Goal: Use online tool/utility: Utilize a website feature to perform a specific function

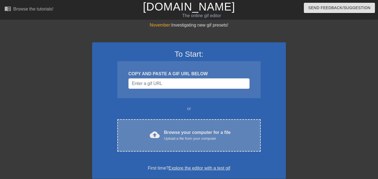
click at [204, 148] on div "cloud_upload Browse your computer for a file Upload a file from your computer C…" at bounding box center [189, 135] width 144 height 32
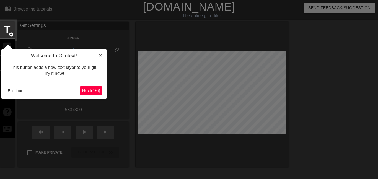
scroll to position [14, 0]
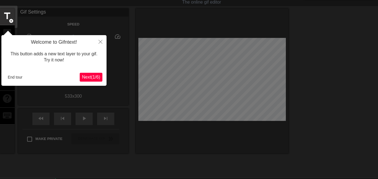
click at [92, 76] on span "Next ( 1 / 6 )" at bounding box center [91, 77] width 18 height 5
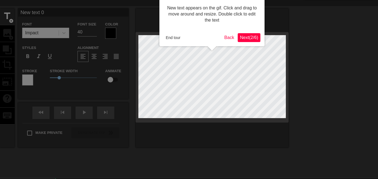
scroll to position [0, 0]
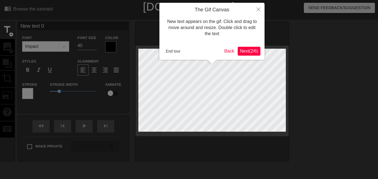
click at [251, 52] on span "Next ( 2 / 6 )" at bounding box center [249, 51] width 18 height 5
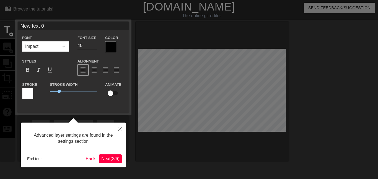
scroll to position [14, 0]
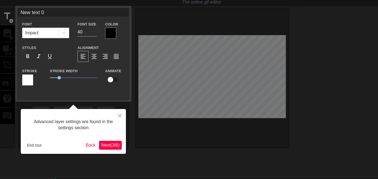
click at [110, 145] on span "Next ( 3 / 6 )" at bounding box center [110, 145] width 18 height 5
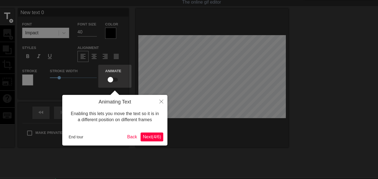
scroll to position [0, 0]
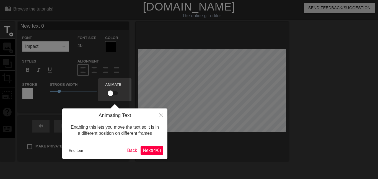
click at [146, 149] on span "Next ( 4 / 6 )" at bounding box center [152, 150] width 18 height 5
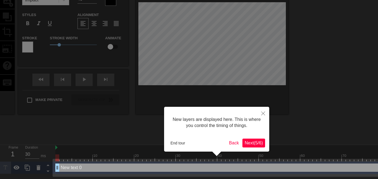
click at [254, 140] on button "Next ( 5 / 6 )" at bounding box center [254, 143] width 23 height 9
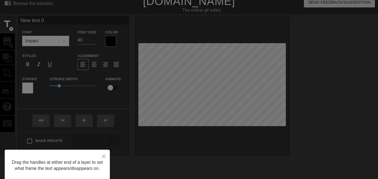
scroll to position [0, 0]
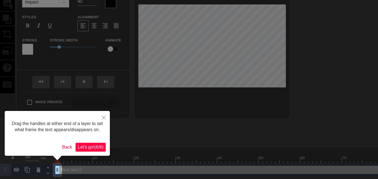
click at [96, 146] on span "Let's go! ( 6 / 6 )" at bounding box center [91, 147] width 26 height 5
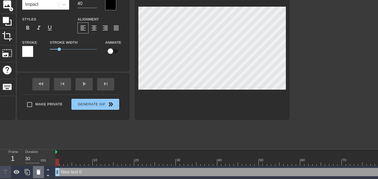
click at [40, 173] on icon at bounding box center [38, 172] width 7 height 7
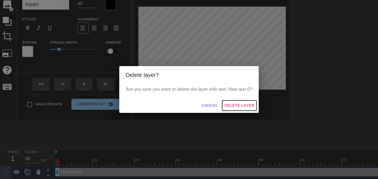
click at [245, 105] on span "Delete Layer" at bounding box center [240, 105] width 30 height 7
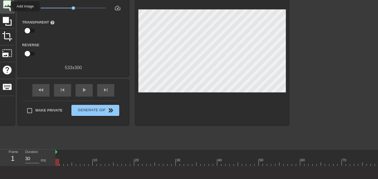
click at [7, 6] on span "image" at bounding box center [7, 4] width 11 height 11
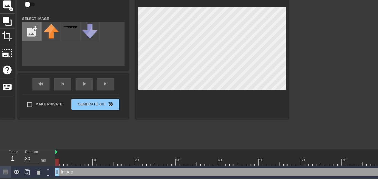
click at [30, 25] on input "file" at bounding box center [31, 31] width 19 height 19
type input "C:\fakepath\300px-Magik_Prestige_Artwork.png"
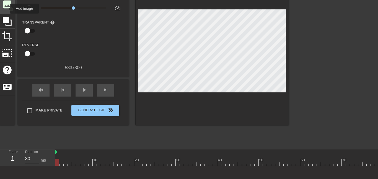
click at [6, 9] on span "image" at bounding box center [7, 4] width 11 height 11
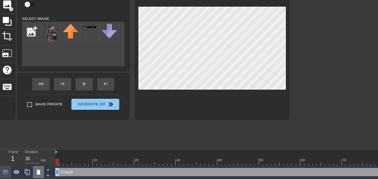
click at [37, 173] on icon at bounding box center [39, 172] width 4 height 5
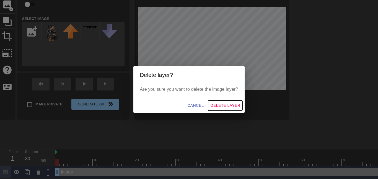
click at [224, 104] on span "Delete Layer" at bounding box center [226, 105] width 30 height 7
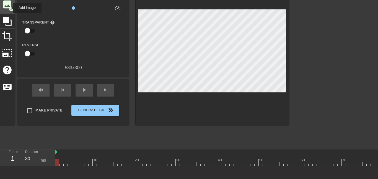
click at [9, 8] on span "add_circle" at bounding box center [11, 9] width 5 height 5
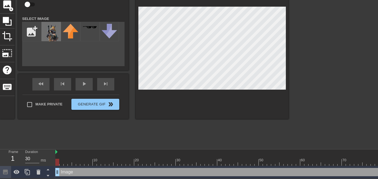
click at [51, 33] on img at bounding box center [51, 32] width 16 height 17
click at [272, 6] on div at bounding box center [212, 49] width 153 height 139
click at [201, 6] on div at bounding box center [212, 49] width 153 height 139
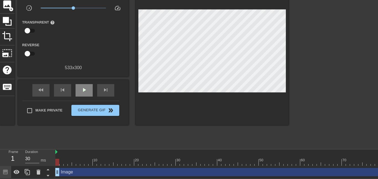
click at [80, 84] on div "fast_rewind skip_previous play_arrow skip_next" at bounding box center [73, 90] width 90 height 21
click at [81, 91] on span "play_arrow" at bounding box center [84, 90] width 7 height 7
drag, startPoint x: 320, startPoint y: 156, endPoint x: 378, endPoint y: 147, distance: 59.1
click at [378, 147] on html "menu_book Browse the tutorials! [DOMAIN_NAME] The online gif editor Send Feedba…" at bounding box center [189, 68] width 378 height 221
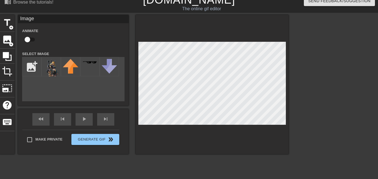
scroll to position [4, 0]
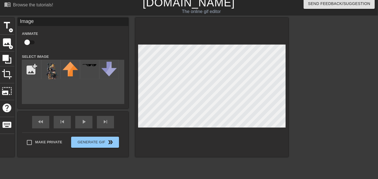
click at [309, 67] on div at bounding box center [336, 101] width 83 height 166
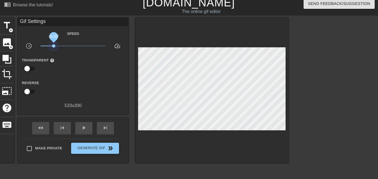
drag, startPoint x: 73, startPoint y: 47, endPoint x: 53, endPoint y: 48, distance: 19.4
click at [53, 48] on span "x0.257" at bounding box center [73, 46] width 66 height 7
click at [79, 130] on div "play_arrow" at bounding box center [83, 128] width 17 height 12
click at [63, 47] on span "x0.507" at bounding box center [73, 46] width 66 height 7
click at [73, 47] on span "x0.507" at bounding box center [73, 46] width 66 height 7
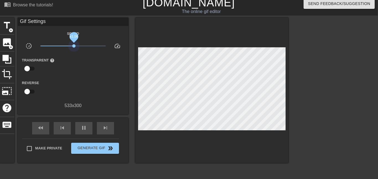
click at [74, 47] on span "x1.06" at bounding box center [73, 46] width 66 height 7
click at [73, 48] on span "x1.00" at bounding box center [73, 46] width 66 height 7
click at [88, 47] on span "x1.00" at bounding box center [73, 46] width 66 height 7
click at [80, 46] on span "x2.75" at bounding box center [73, 46] width 66 height 7
click at [73, 46] on span "x1.57" at bounding box center [73, 46] width 66 height 7
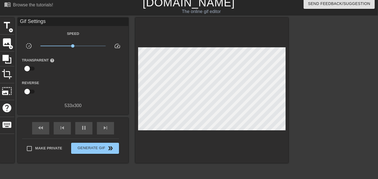
click at [70, 46] on span "x0.977" at bounding box center [73, 46] width 66 height 7
click at [75, 47] on span "x0.822" at bounding box center [73, 46] width 66 height 7
click at [77, 47] on span "x1.15" at bounding box center [73, 46] width 66 height 7
click at [74, 47] on span "x1.29" at bounding box center [73, 46] width 66 height 7
click at [74, 47] on span "x1.08" at bounding box center [74, 45] width 3 height 3
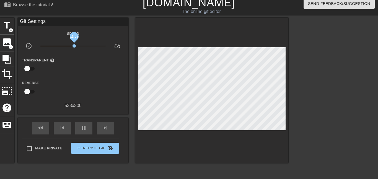
click at [74, 47] on span "x1.08" at bounding box center [74, 45] width 3 height 3
click at [74, 47] on span "x1.06" at bounding box center [73, 45] width 3 height 3
click at [74, 47] on span "x1.04" at bounding box center [73, 45] width 3 height 3
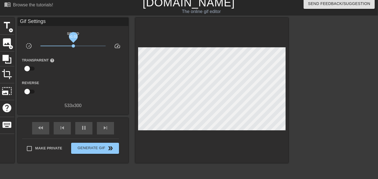
click at [73, 47] on span "x1.02" at bounding box center [73, 45] width 3 height 3
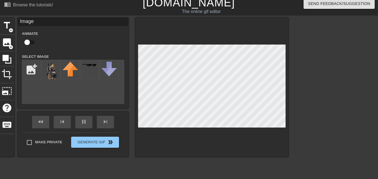
click at [196, 32] on div at bounding box center [211, 87] width 153 height 139
click at [35, 71] on input "file" at bounding box center [31, 69] width 19 height 19
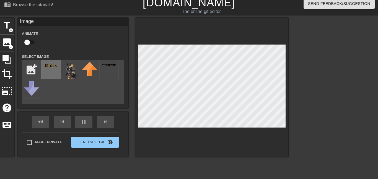
click at [52, 70] on div at bounding box center [50, 69] width 19 height 19
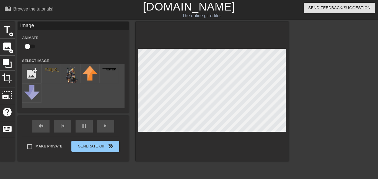
scroll to position [42, 0]
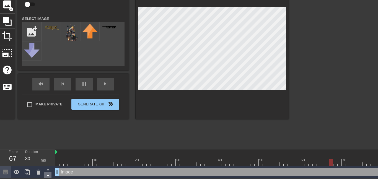
click at [48, 174] on icon at bounding box center [48, 175] width 7 height 7
click at [28, 170] on icon at bounding box center [27, 172] width 7 height 7
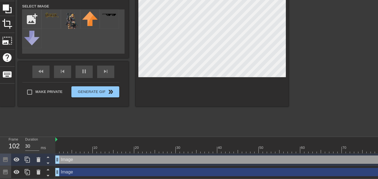
click at [97, 173] on div "Image drag_handle drag_handle" at bounding box center [325, 172] width 540 height 8
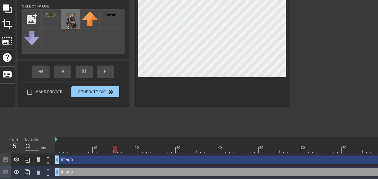
click at [67, 23] on img at bounding box center [71, 19] width 16 height 17
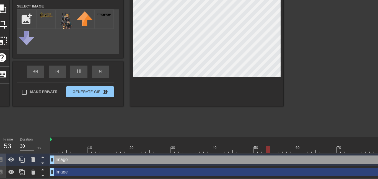
scroll to position [55, 7]
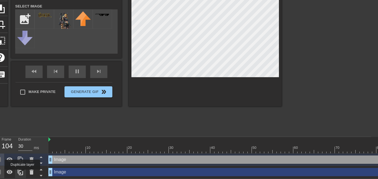
click at [22, 174] on icon at bounding box center [20, 172] width 7 height 7
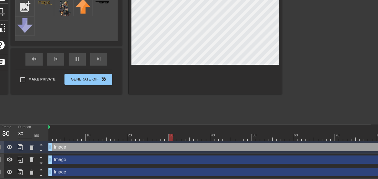
click at [97, 175] on div "Image drag_handle drag_handle" at bounding box center [318, 172] width 540 height 8
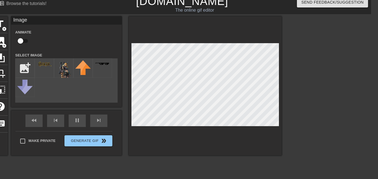
scroll to position [0, 7]
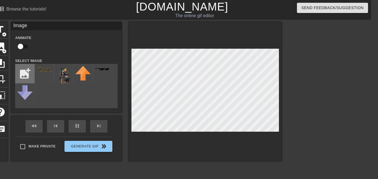
click at [20, 75] on input "file" at bounding box center [25, 73] width 19 height 19
type input "C:\fakepath\anybody-able-to-make-a-large-magik-patch-v0-f1jpnghhmewe1.png"
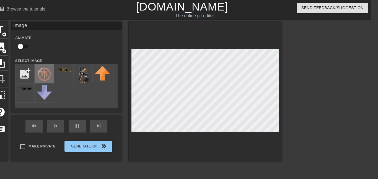
click at [48, 67] on img at bounding box center [45, 74] width 16 height 16
click at [39, 75] on img at bounding box center [45, 74] width 16 height 16
click at [221, 37] on div at bounding box center [205, 91] width 153 height 139
click at [240, 152] on div at bounding box center [205, 91] width 153 height 139
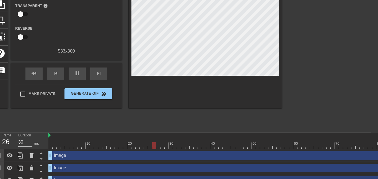
scroll to position [67, 7]
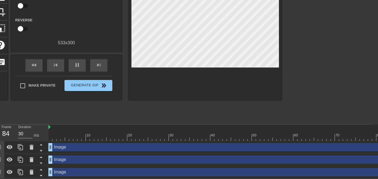
click at [97, 159] on div "Image drag_handle drag_handle" at bounding box center [318, 160] width 540 height 8
click at [134, 162] on div "Image drag_handle drag_handle" at bounding box center [318, 160] width 540 height 8
click at [227, 68] on div at bounding box center [205, 27] width 153 height 145
click at [229, 68] on div at bounding box center [205, 27] width 153 height 145
click at [233, 68] on div at bounding box center [205, 27] width 153 height 145
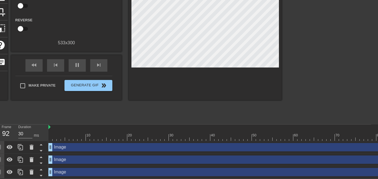
click at [106, 162] on div "Image drag_handle drag_handle" at bounding box center [318, 160] width 540 height 8
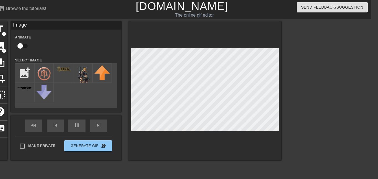
scroll to position [0, 7]
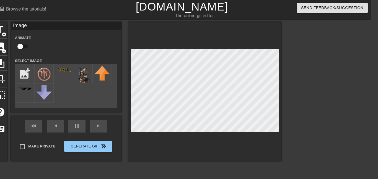
click at [352, 89] on div at bounding box center [329, 105] width 83 height 166
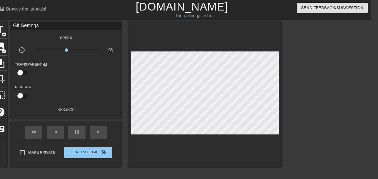
scroll to position [0, 0]
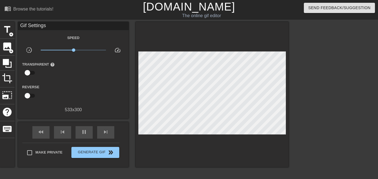
click at [51, 64] on span "help" at bounding box center [52, 64] width 5 height 5
click at [30, 73] on input "checkbox" at bounding box center [28, 73] width 32 height 11
checkbox input "true"
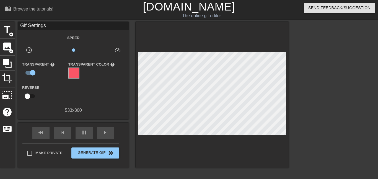
click at [76, 73] on div at bounding box center [73, 73] width 11 height 11
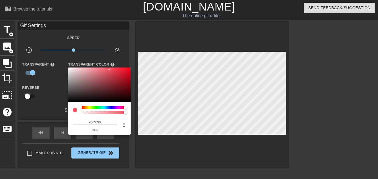
click at [78, 78] on div at bounding box center [99, 85] width 62 height 34
type input "#C3848A"
drag, startPoint x: 80, startPoint y: 78, endPoint x: 88, endPoint y: 76, distance: 9.2
click at [88, 76] on div at bounding box center [88, 75] width 3 height 3
click at [27, 73] on div at bounding box center [189, 89] width 378 height 179
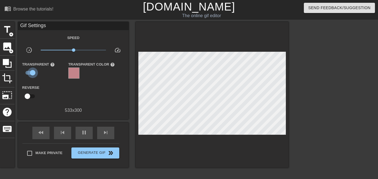
click at [31, 73] on input "checkbox" at bounding box center [33, 73] width 32 height 11
checkbox input "false"
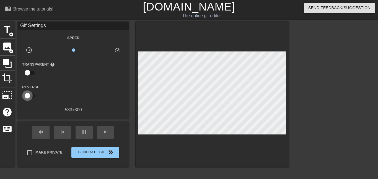
click at [33, 98] on input "checkbox" at bounding box center [28, 96] width 32 height 11
click at [28, 97] on input "checkbox" at bounding box center [33, 96] width 32 height 11
checkbox input "false"
click at [4, 129] on span "keyboard" at bounding box center [7, 129] width 11 height 11
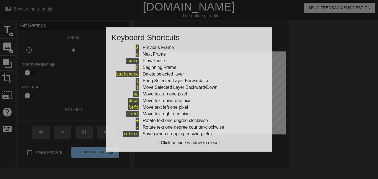
click at [343, 66] on div at bounding box center [189, 89] width 378 height 179
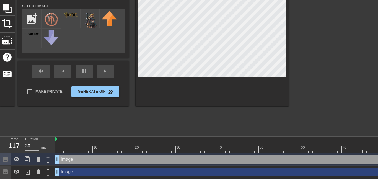
scroll to position [57, 0]
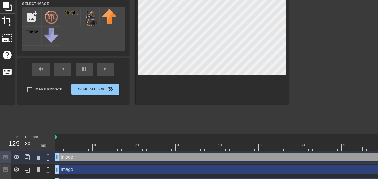
click at [117, 171] on div "Image drag_handle drag_handle" at bounding box center [325, 170] width 540 height 8
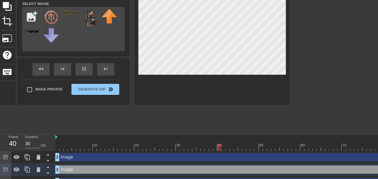
scroll to position [67, 0]
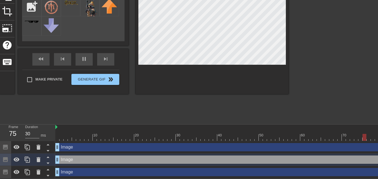
click at [133, 171] on div "Image drag_handle drag_handle" at bounding box center [325, 172] width 540 height 8
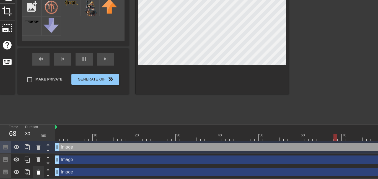
click at [40, 169] on icon at bounding box center [38, 172] width 7 height 7
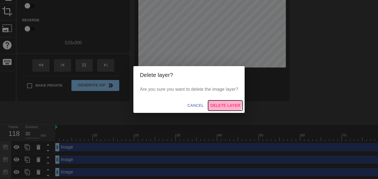
click at [224, 104] on span "Delete Layer" at bounding box center [226, 105] width 30 height 7
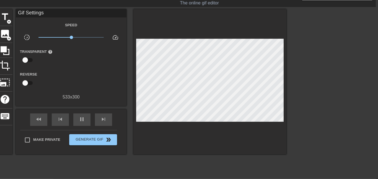
scroll to position [12, 2]
